Goal: Information Seeking & Learning: Learn about a topic

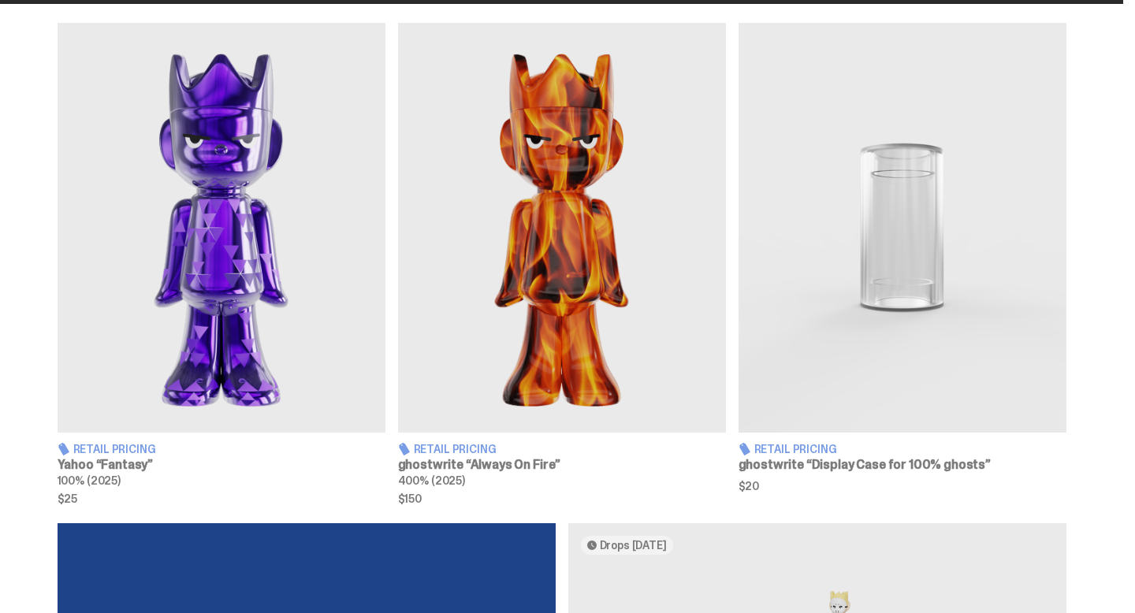
scroll to position [557, 0]
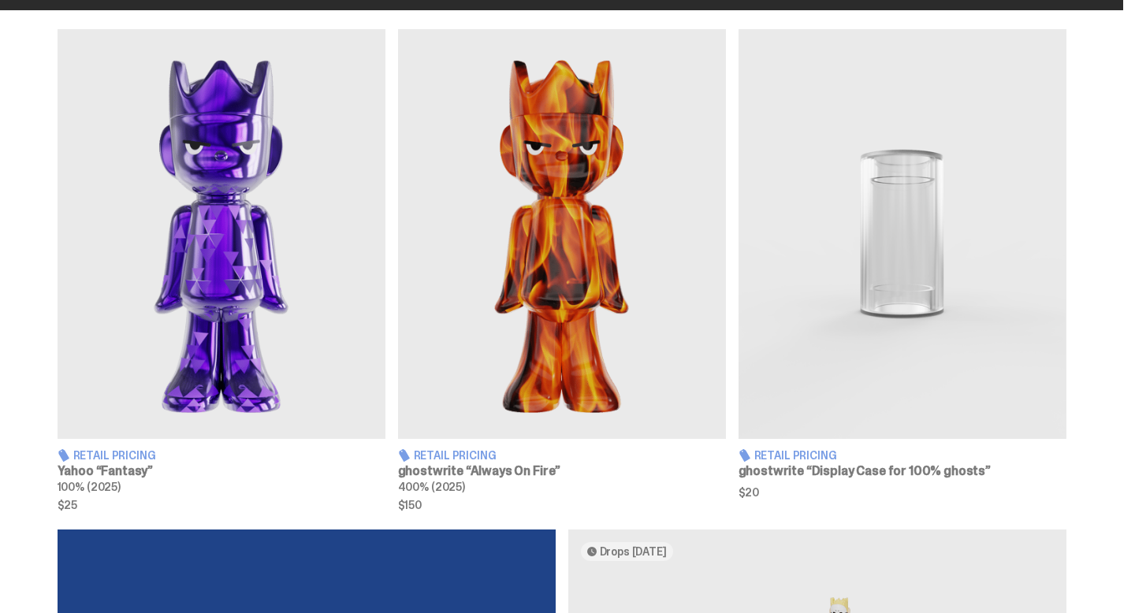
click at [220, 312] on img at bounding box center [222, 234] width 328 height 410
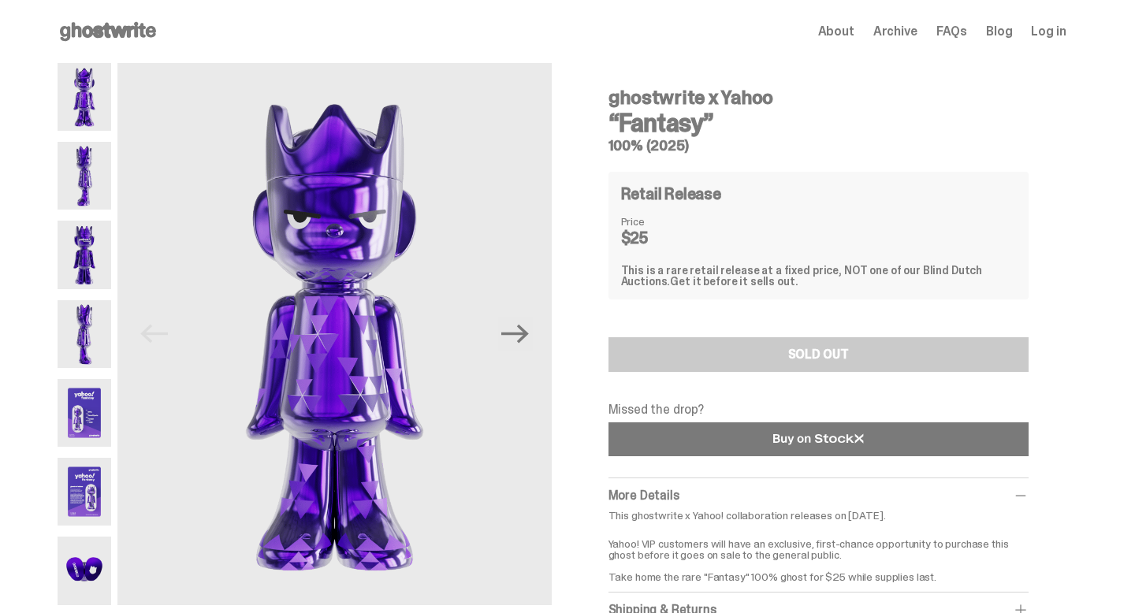
click at [684, 441] on link at bounding box center [819, 440] width 420 height 34
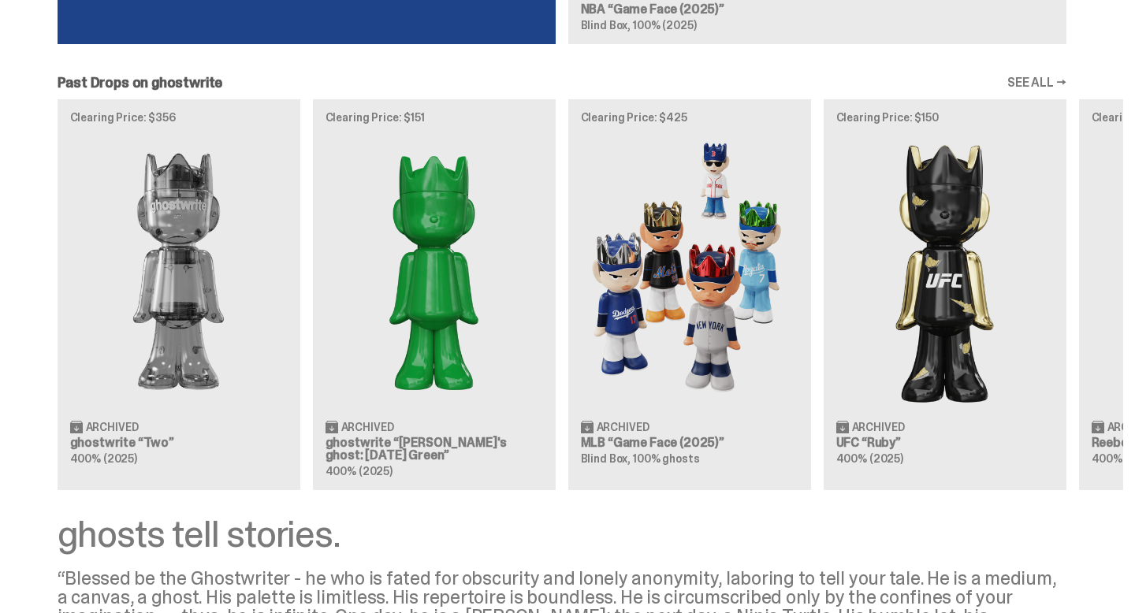
scroll to position [1411, 0]
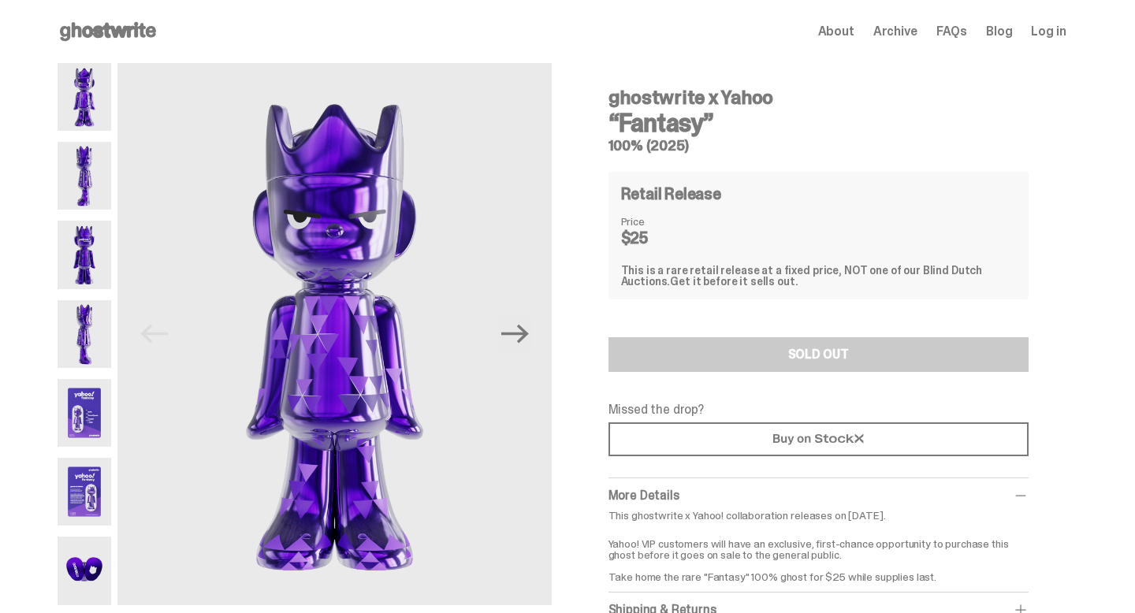
scroll to position [2, 0]
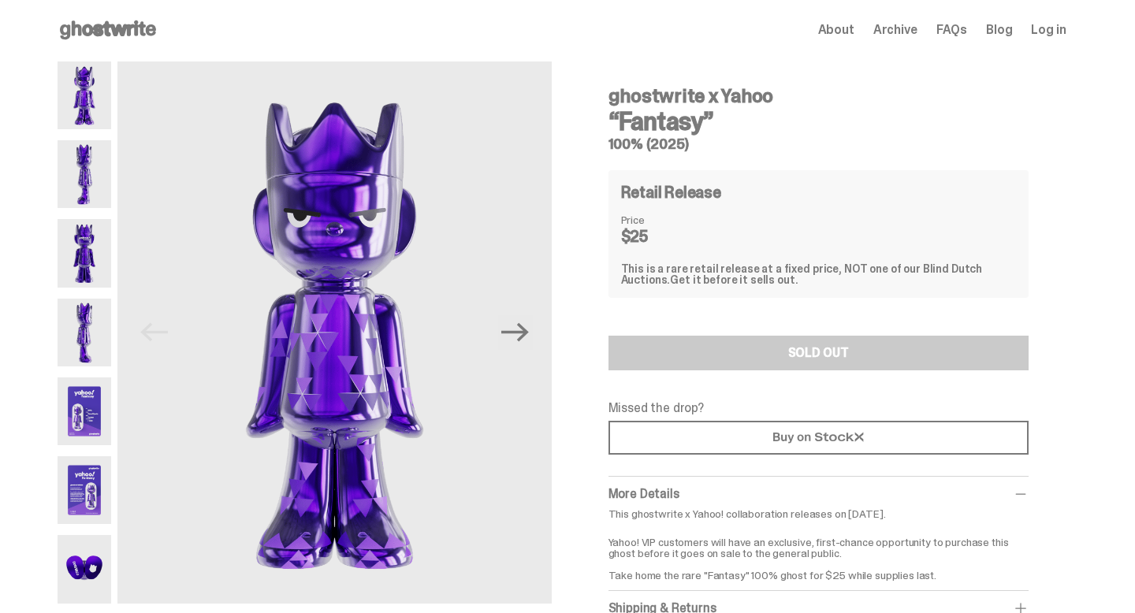
click at [91, 457] on img at bounding box center [85, 490] width 54 height 68
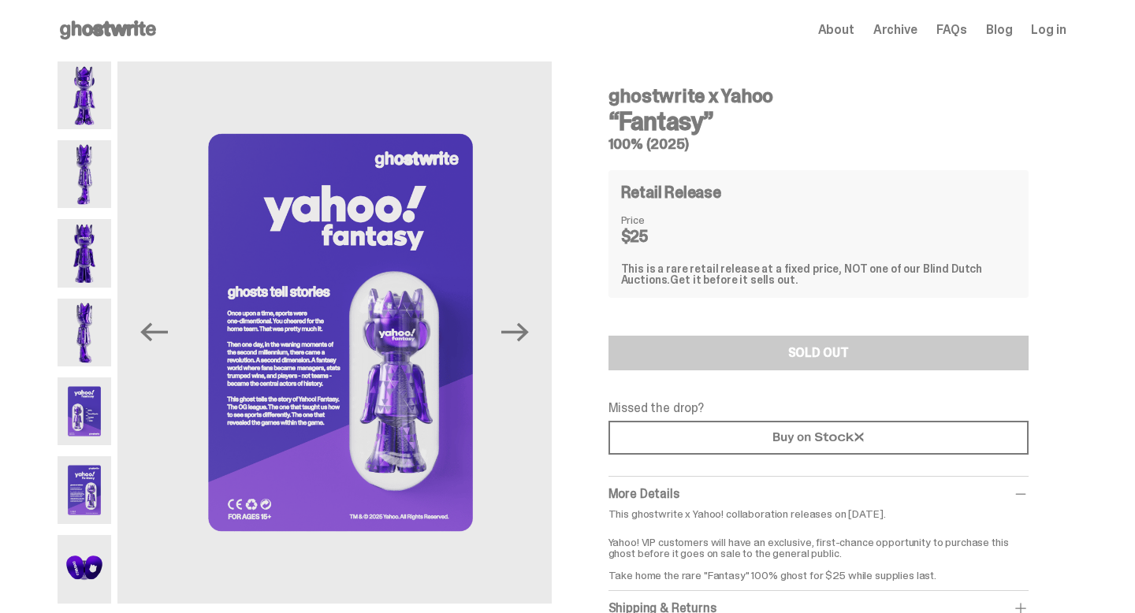
click at [79, 501] on img at bounding box center [85, 490] width 54 height 68
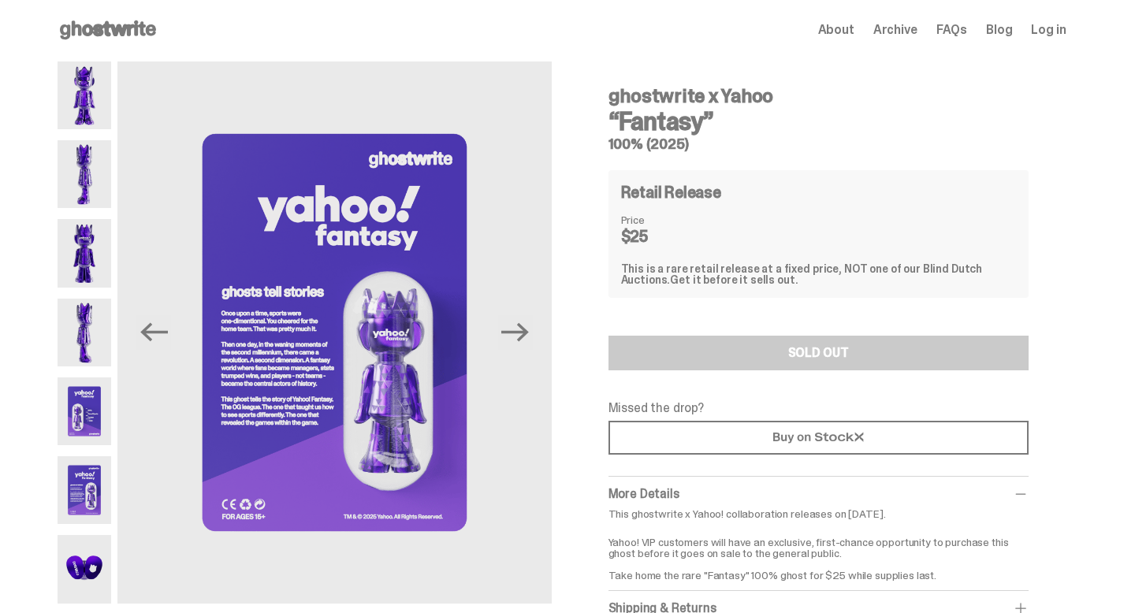
click at [99, 299] on img at bounding box center [85, 333] width 54 height 68
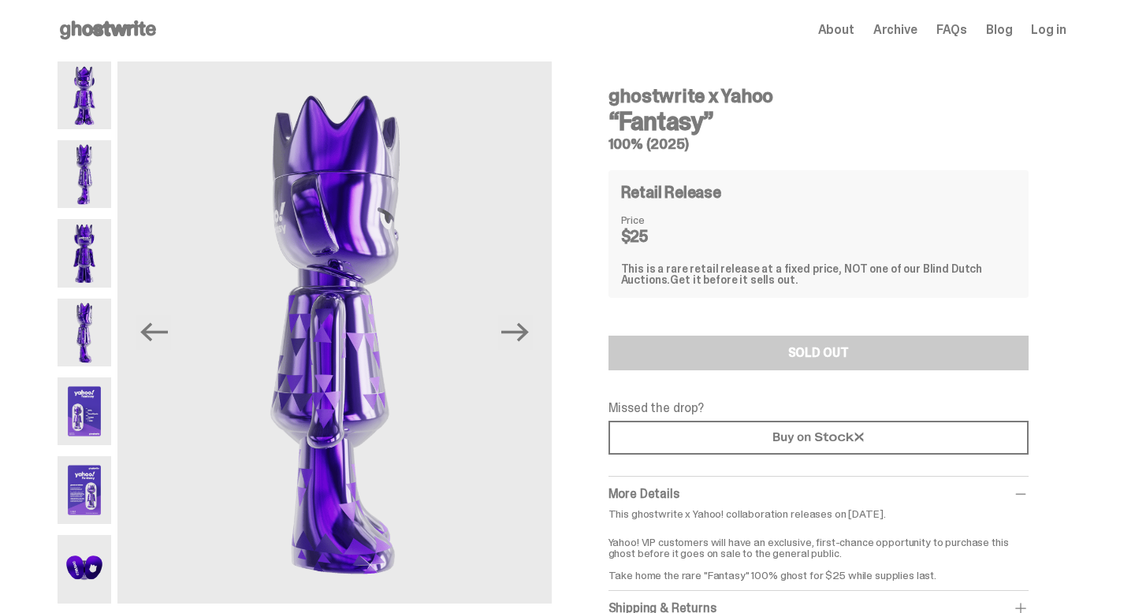
click at [104, 230] on img at bounding box center [85, 253] width 54 height 68
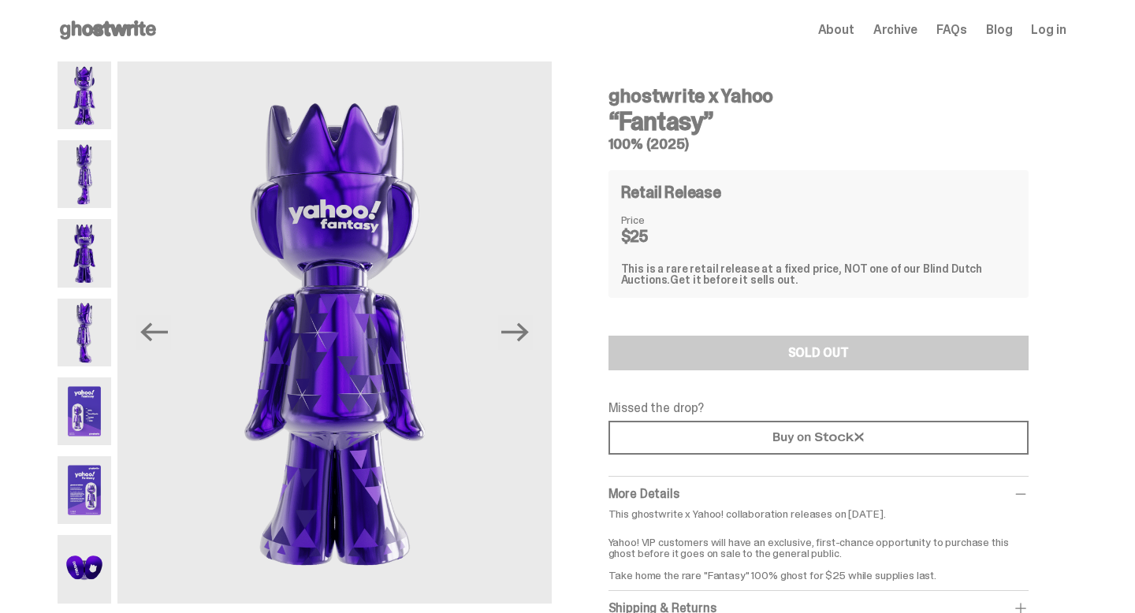
click at [108, 188] on img at bounding box center [85, 174] width 54 height 68
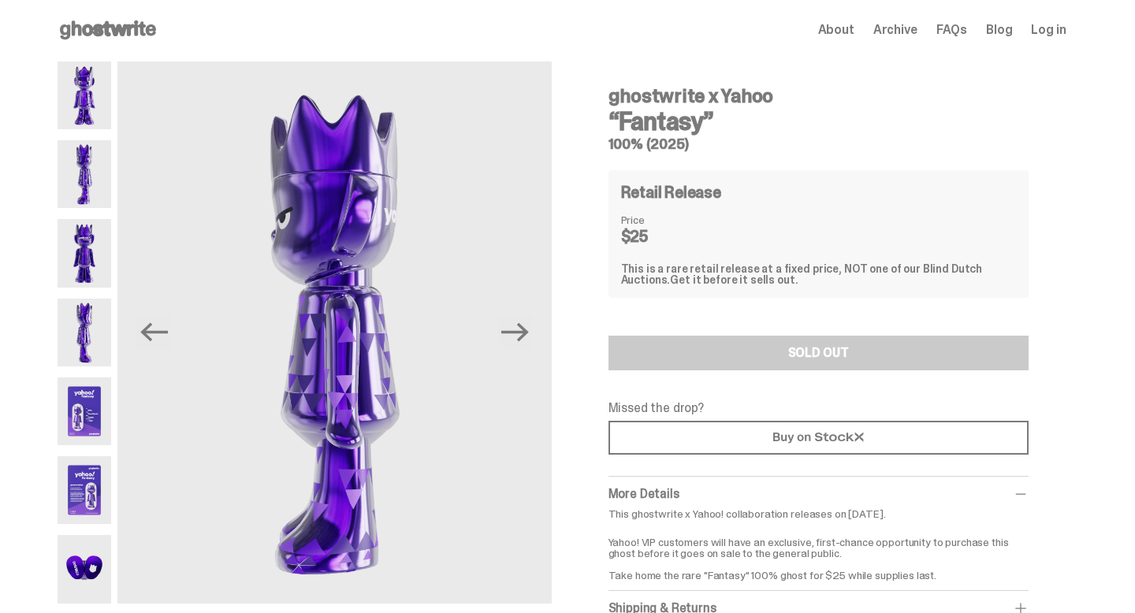
click at [108, 125] on img at bounding box center [85, 95] width 54 height 68
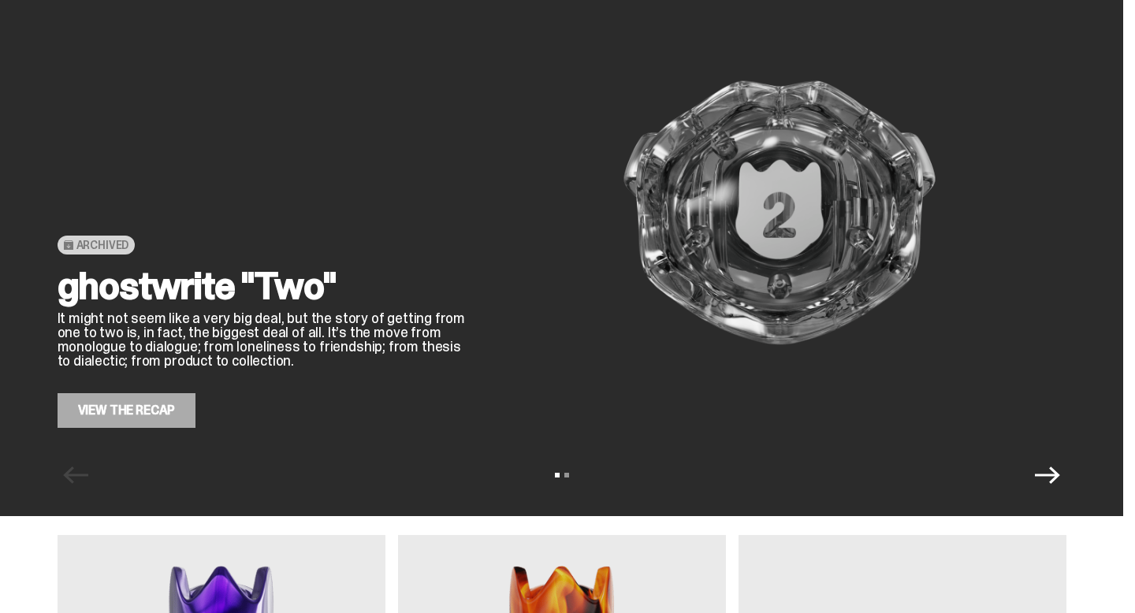
scroll to position [70, 0]
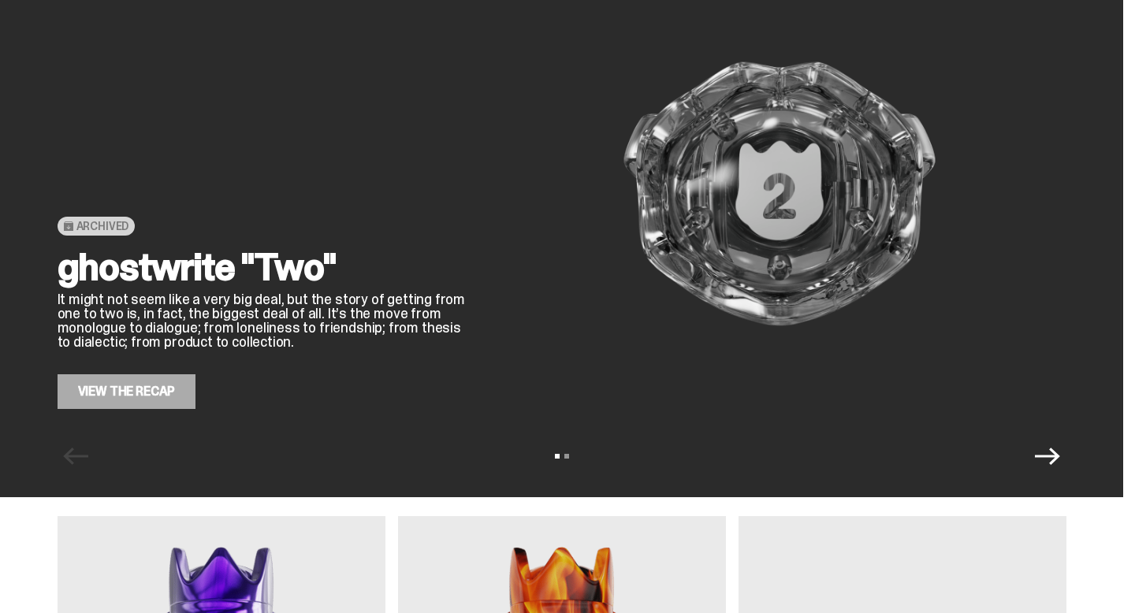
click at [1060, 463] on icon "Next" at bounding box center [1047, 456] width 25 height 25
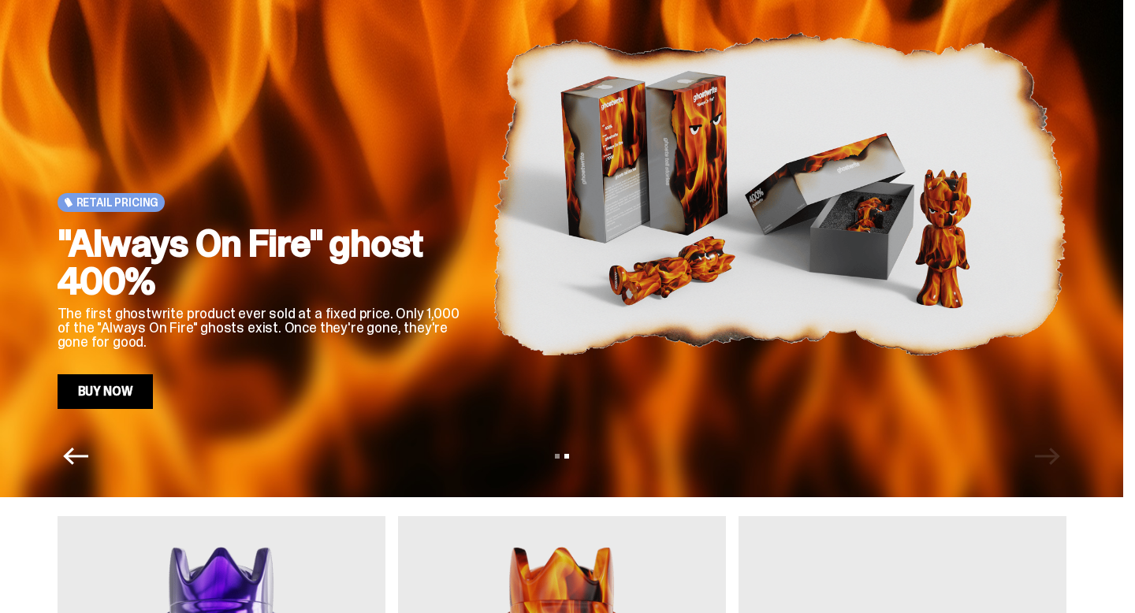
click at [73, 396] on link "Buy Now" at bounding box center [106, 391] width 96 height 35
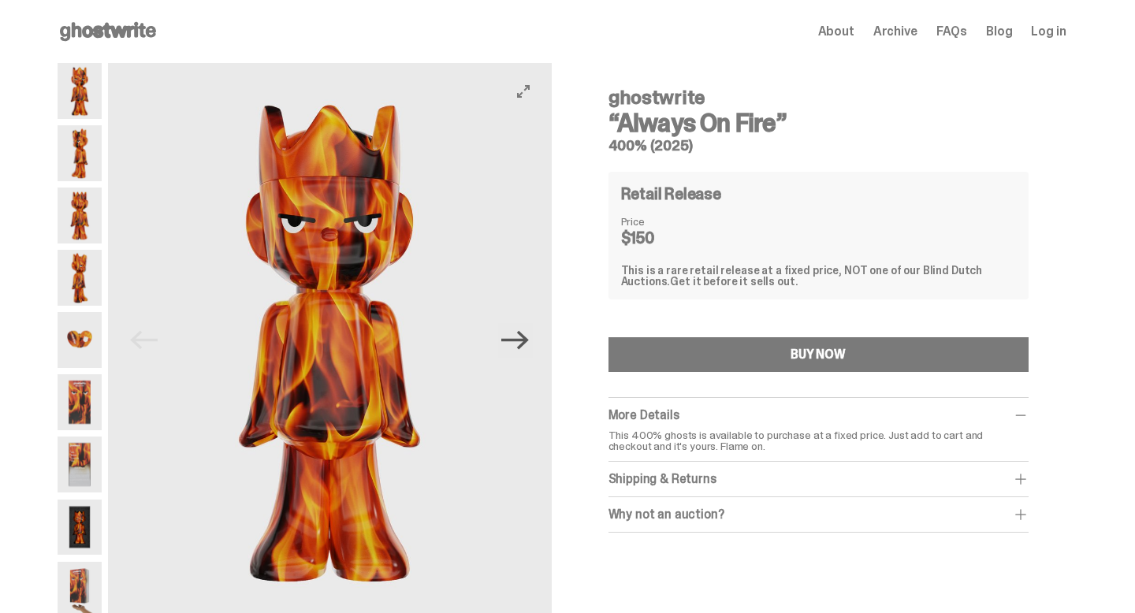
click at [525, 331] on icon "Next" at bounding box center [515, 340] width 28 height 28
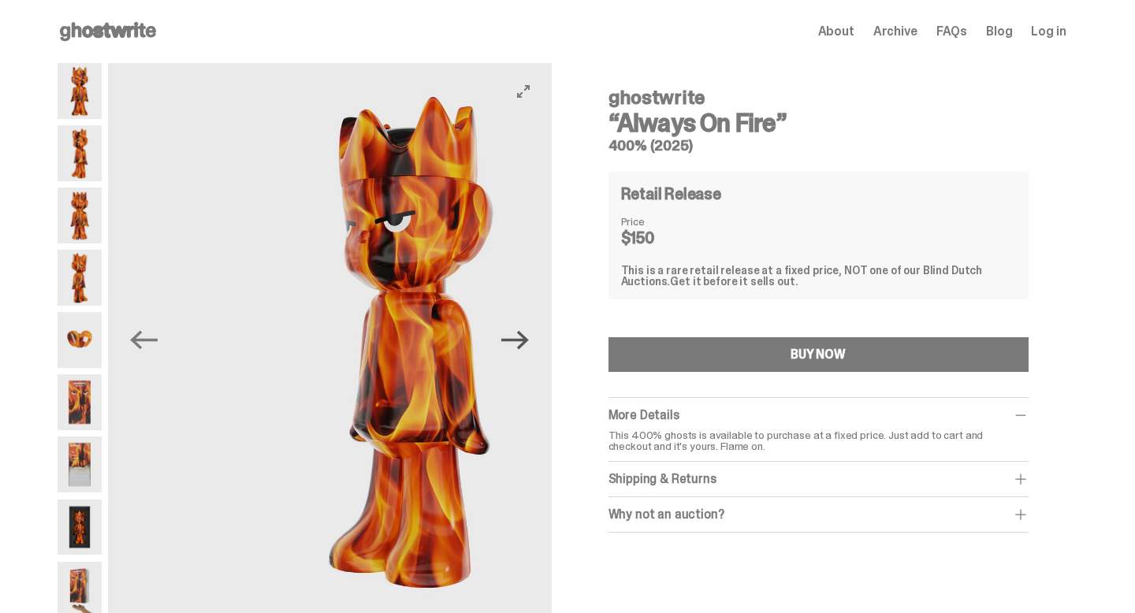
click at [525, 331] on icon "Next" at bounding box center [515, 340] width 28 height 28
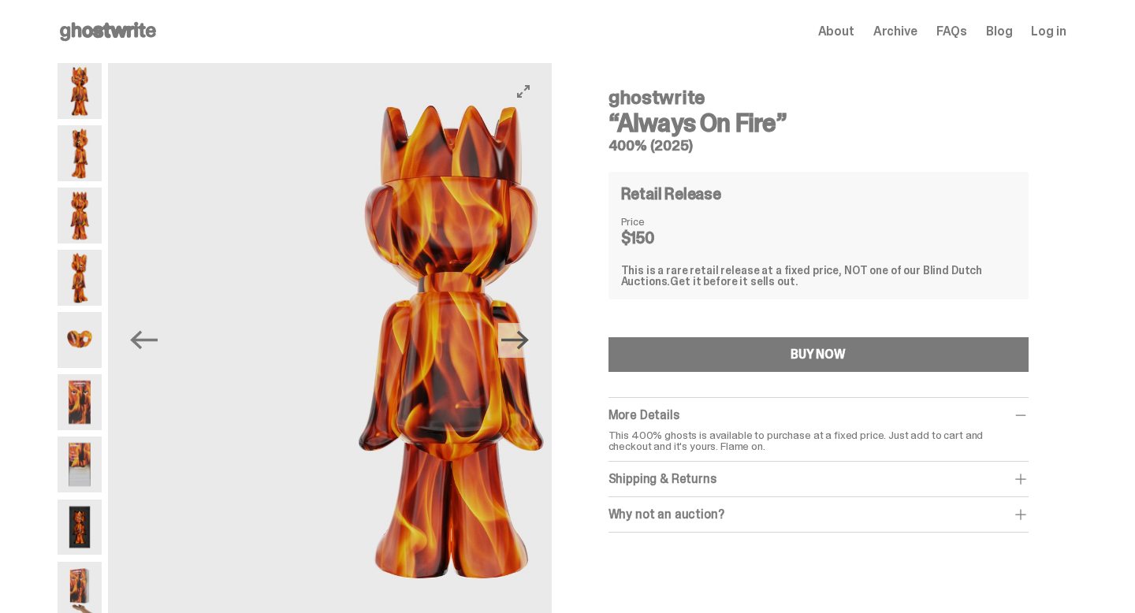
click at [525, 331] on icon "Next" at bounding box center [515, 340] width 28 height 28
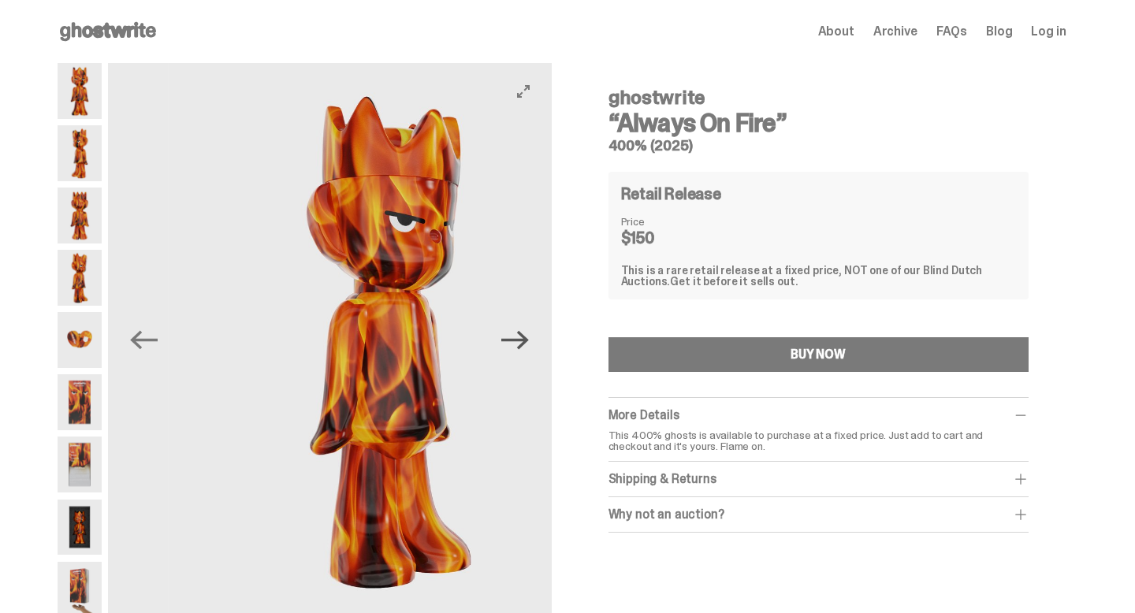
click at [525, 331] on icon "Next" at bounding box center [515, 340] width 28 height 28
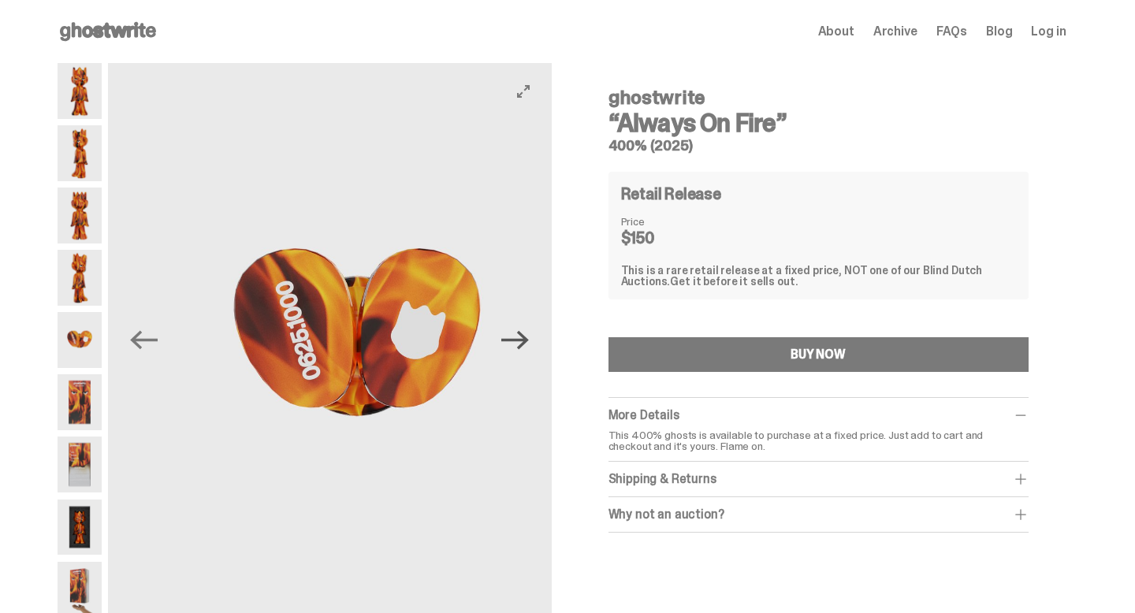
click at [525, 331] on icon "Next" at bounding box center [515, 340] width 28 height 28
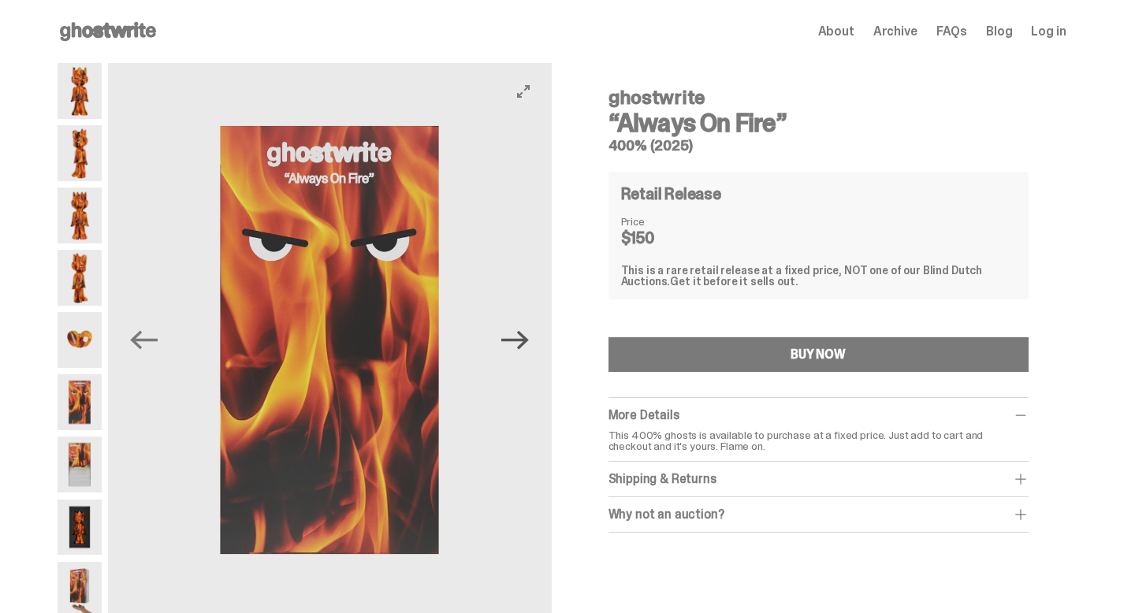
click at [525, 331] on icon "Next" at bounding box center [515, 340] width 28 height 28
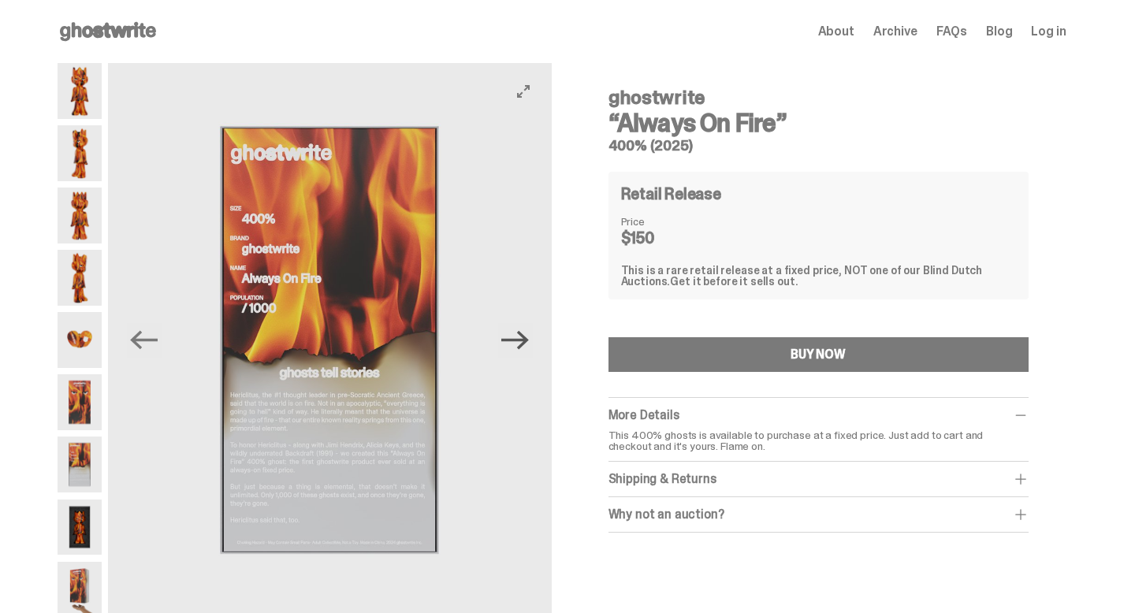
click at [525, 331] on icon "Next" at bounding box center [515, 340] width 28 height 28
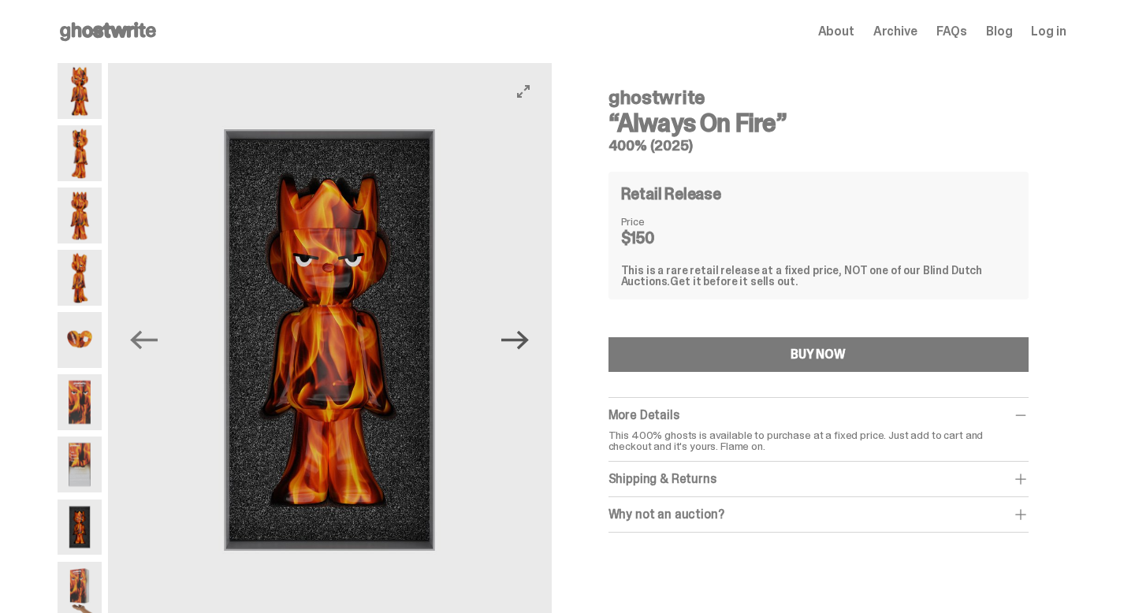
click at [525, 331] on icon "Next" at bounding box center [515, 340] width 28 height 28
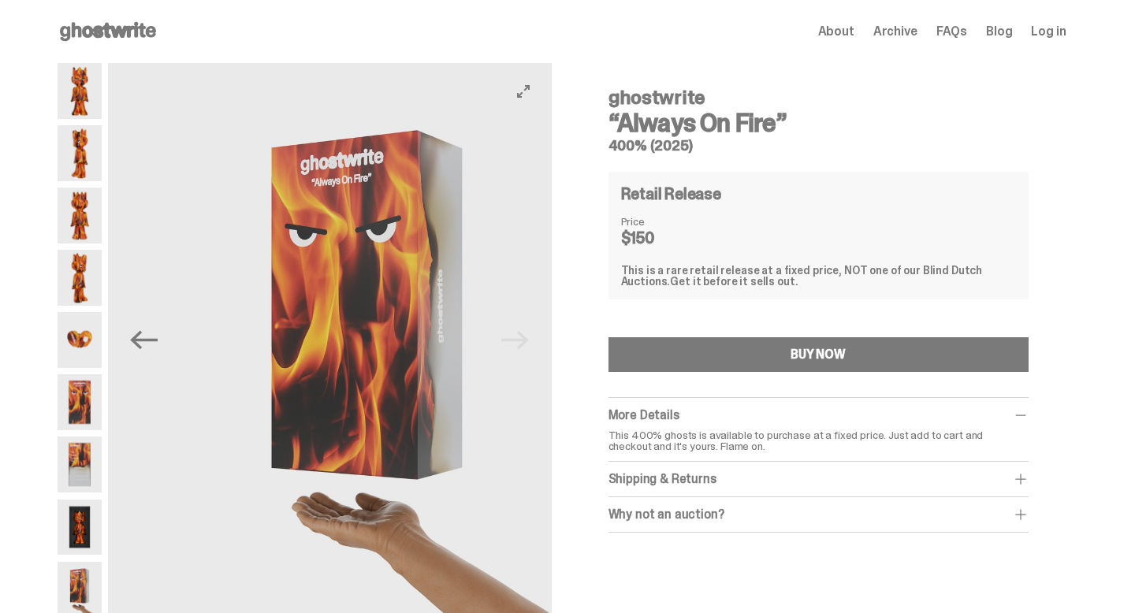
click at [525, 330] on img at bounding box center [368, 340] width 444 height 554
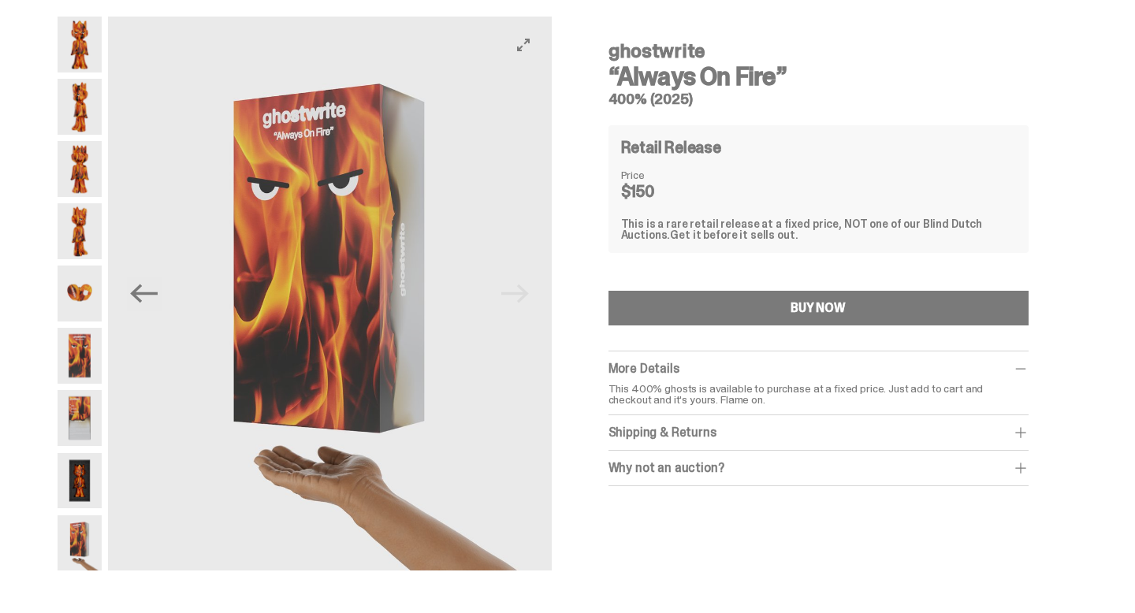
scroll to position [54, 0]
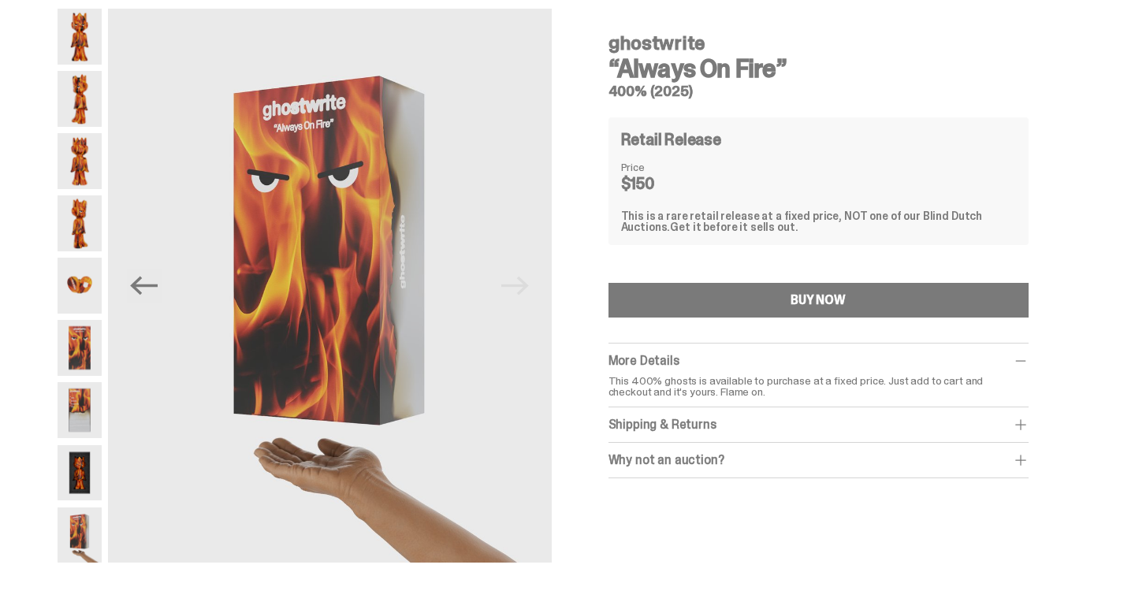
click at [89, 252] on div at bounding box center [80, 286] width 44 height 554
click at [80, 226] on img at bounding box center [80, 224] width 44 height 56
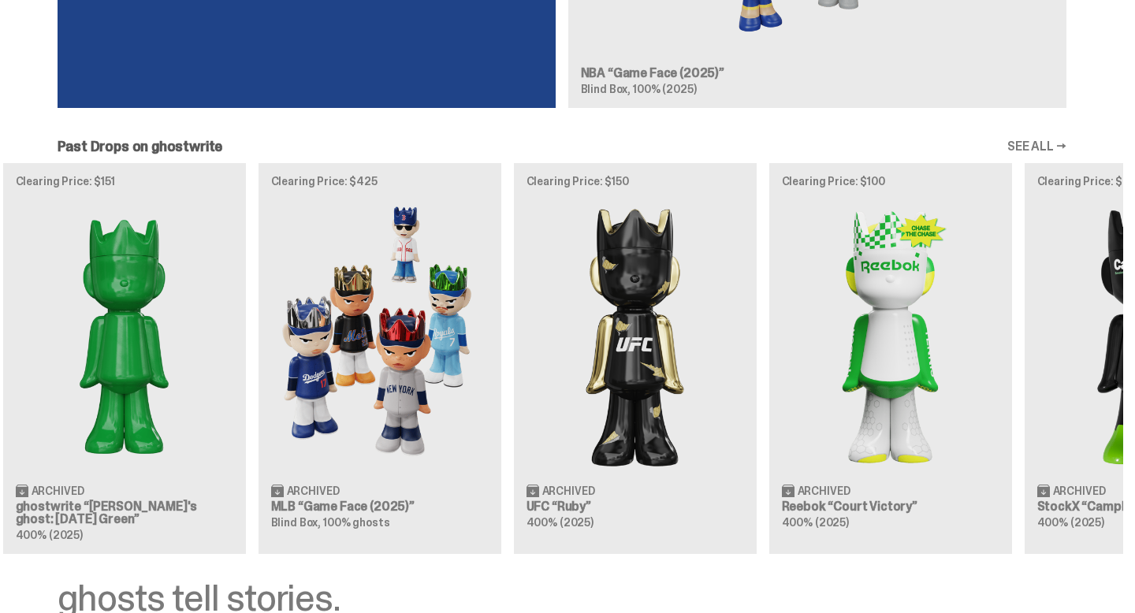
scroll to position [0, 452]
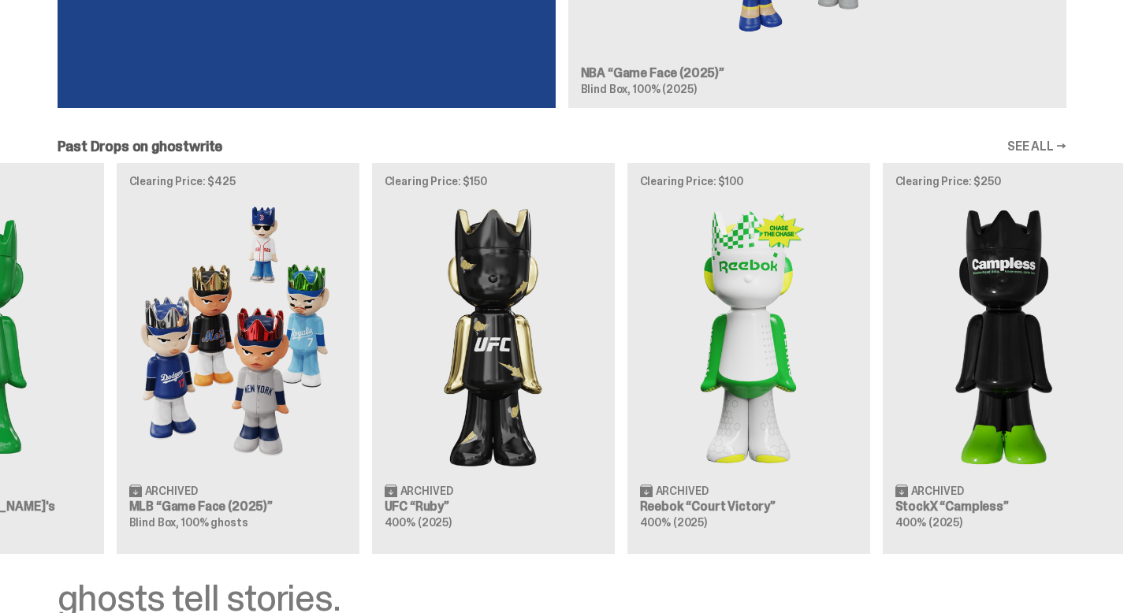
click at [1041, 145] on link "SEE ALL →" at bounding box center [1036, 146] width 59 height 13
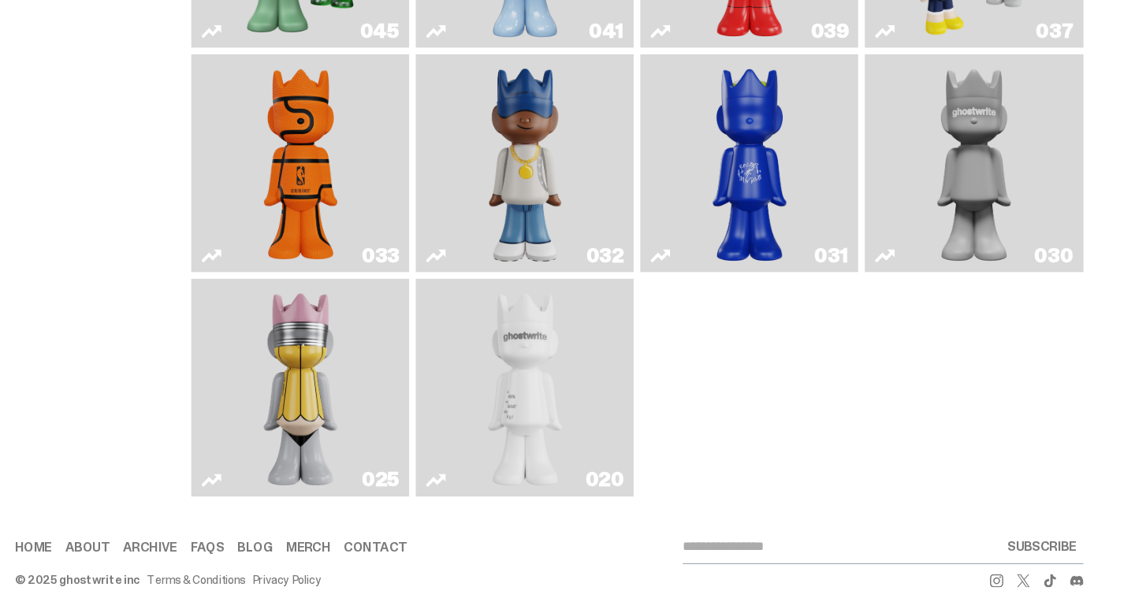
scroll to position [732, 0]
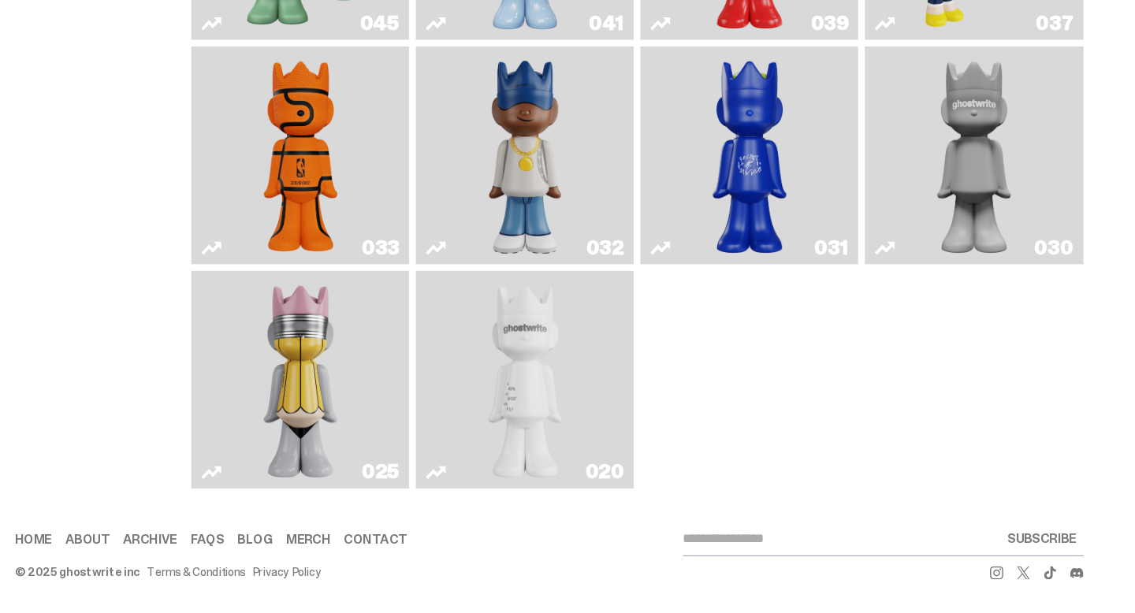
click at [508, 188] on img "Swingman" at bounding box center [539, 180] width 109 height 193
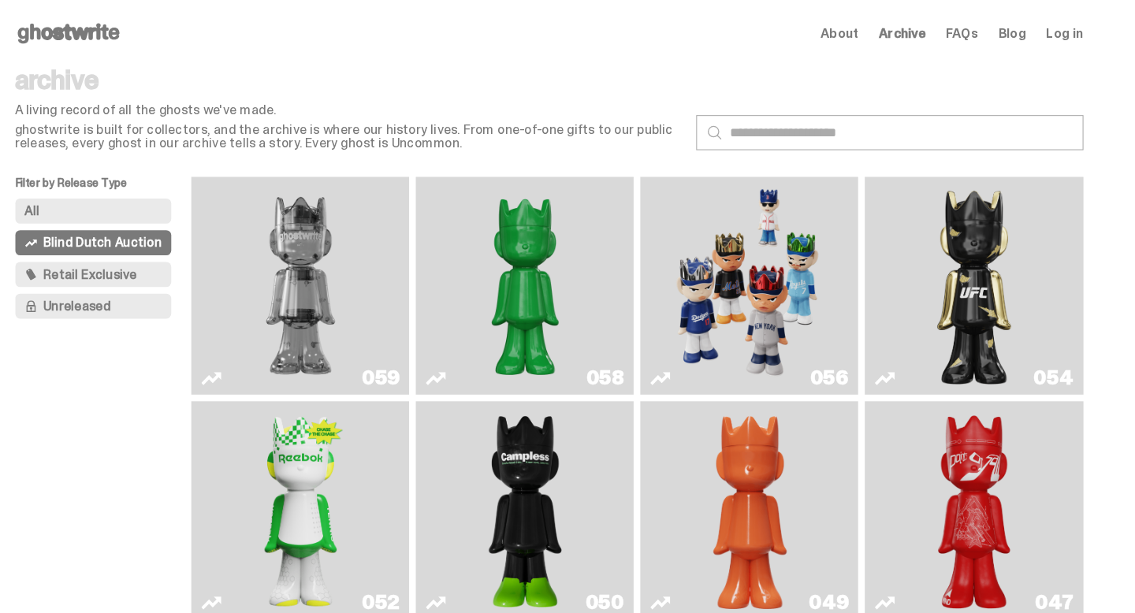
click at [154, 257] on span "Retail Exclusive" at bounding box center [128, 259] width 88 height 13
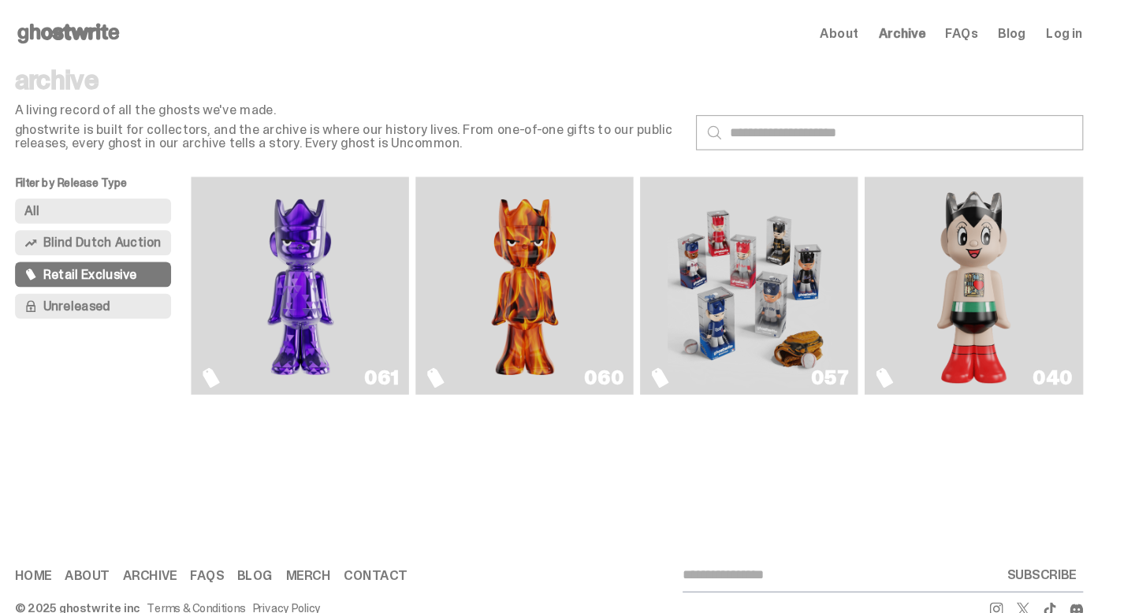
click at [153, 288] on button "Unreleased" at bounding box center [132, 289] width 148 height 24
